Goal: Use online tool/utility: Utilize a website feature to perform a specific function

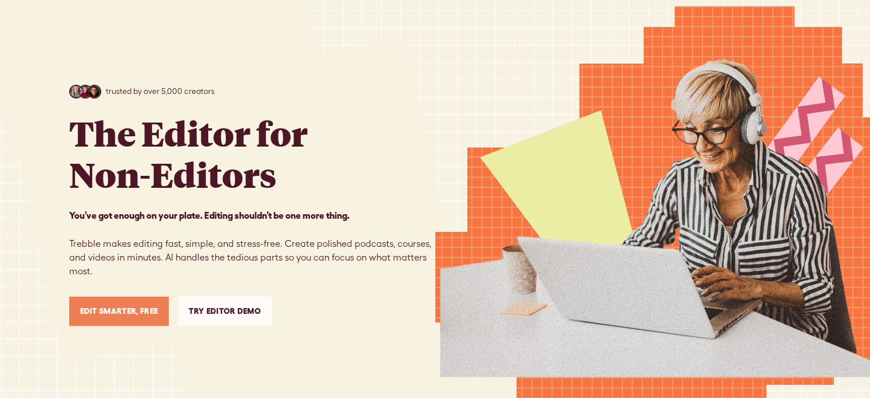
scroll to position [172, 0]
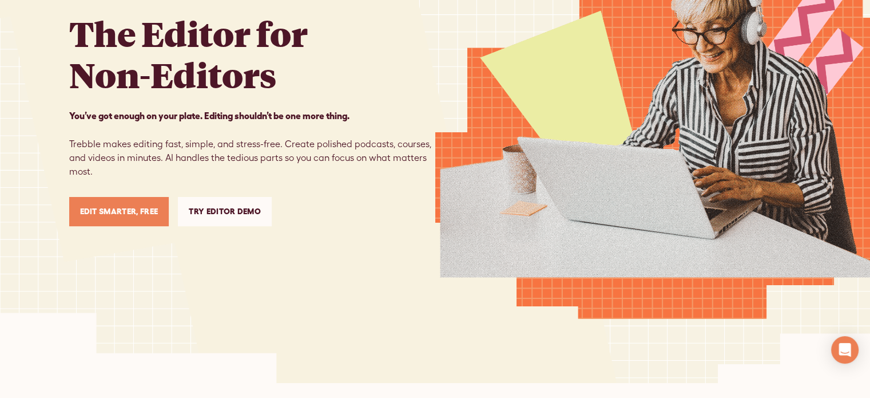
click at [219, 215] on link "Try Editor Demo" at bounding box center [225, 211] width 94 height 29
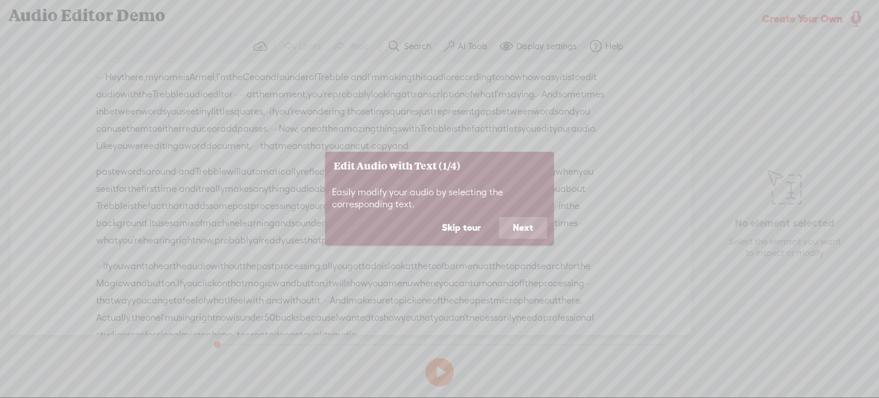
click at [463, 227] on button "Skip tour" at bounding box center [461, 228] width 66 height 22
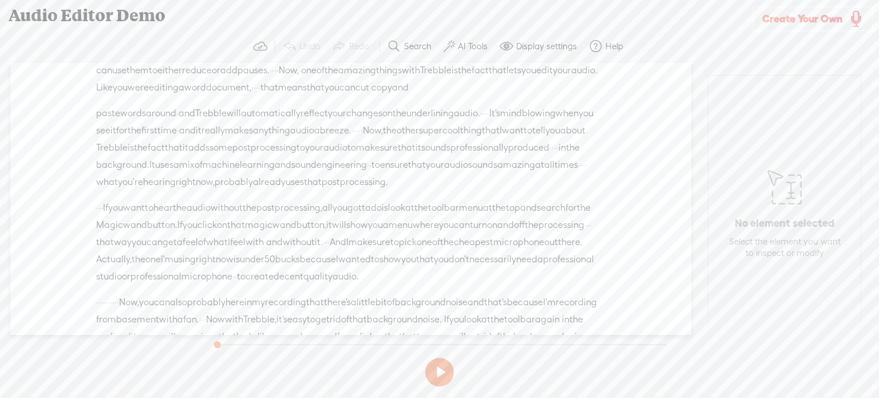
scroll to position [57, 0]
click at [347, 63] on span "those" at bounding box center [358, 54] width 23 height 17
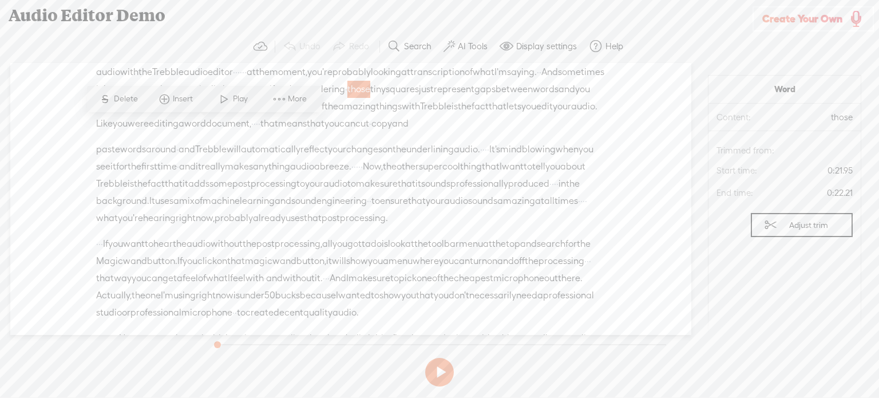
scroll to position [0, 0]
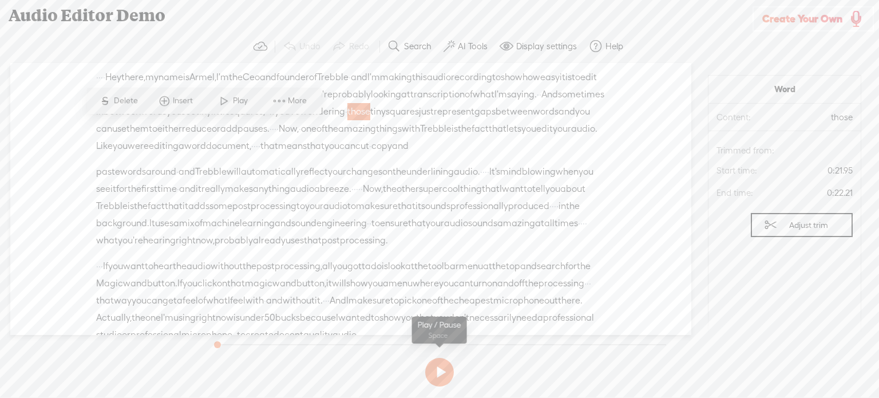
click at [435, 367] on button at bounding box center [439, 372] width 29 height 29
click at [441, 368] on section at bounding box center [439, 372] width 461 height 38
click at [449, 378] on button at bounding box center [439, 372] width 29 height 29
click at [777, 24] on span "Create Your Own" at bounding box center [802, 18] width 80 height 13
